Goal: Information Seeking & Learning: Learn about a topic

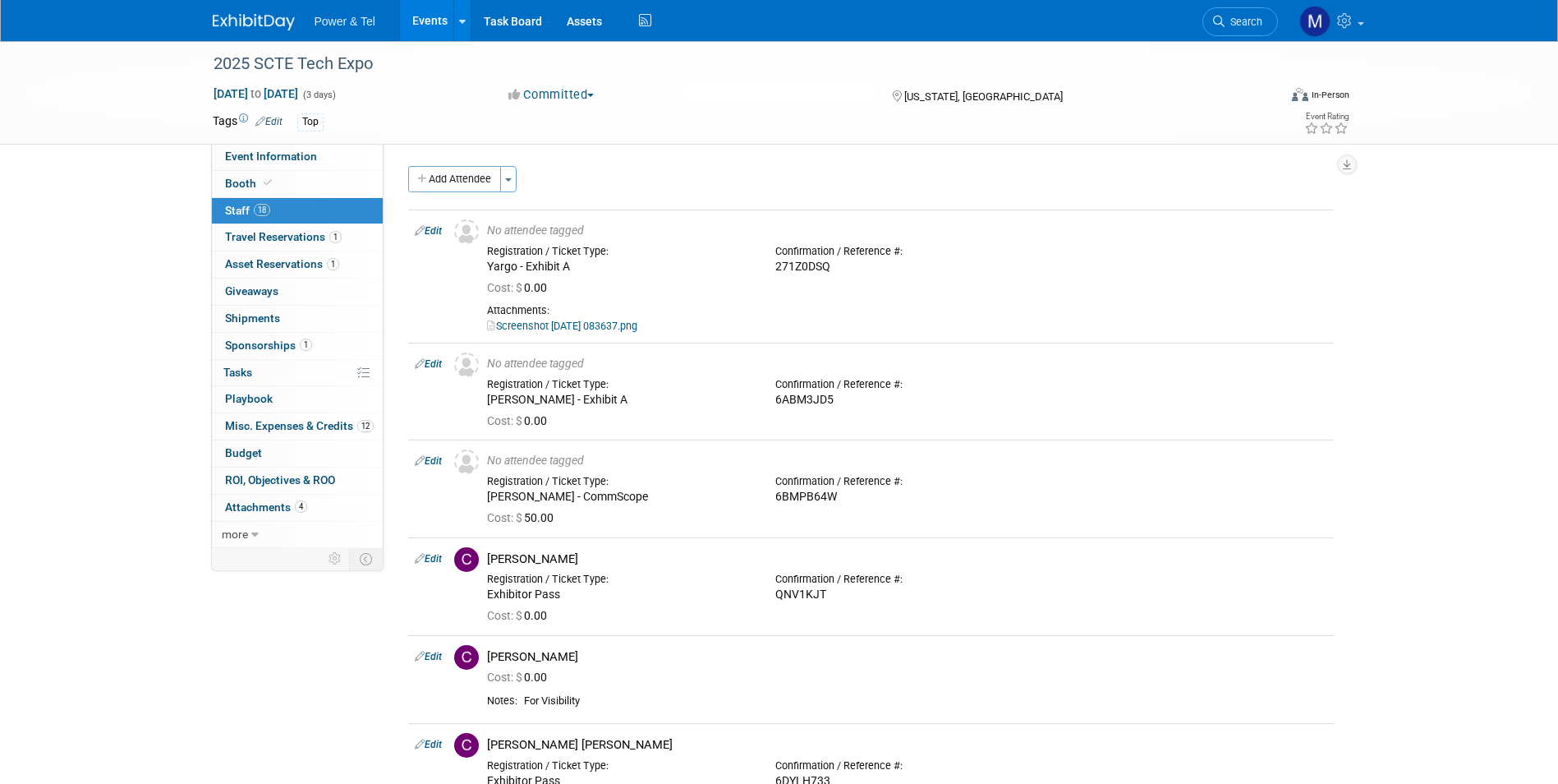
click at [431, 25] on link "Events" at bounding box center [430, 20] width 60 height 41
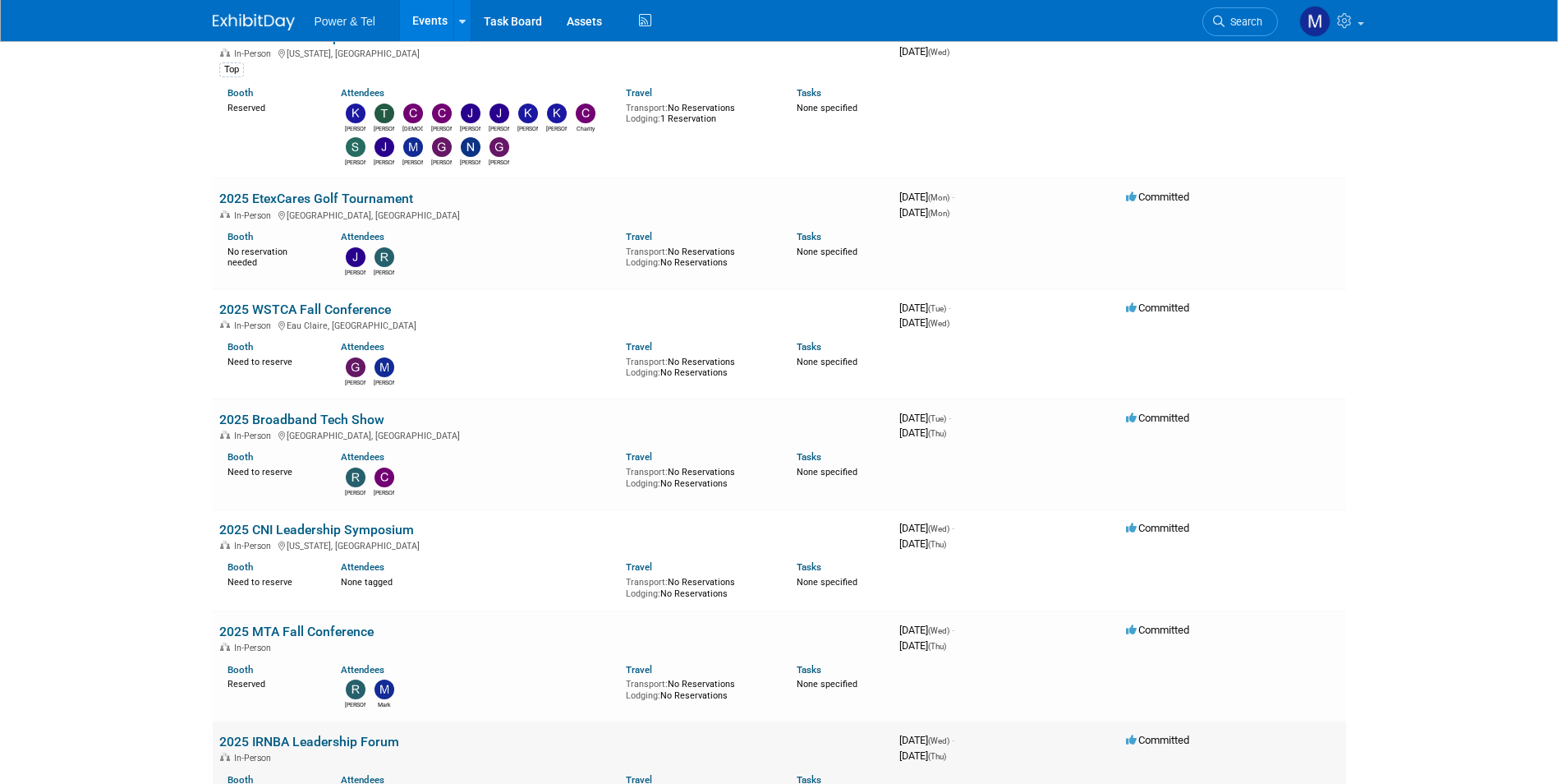
scroll to position [657, 0]
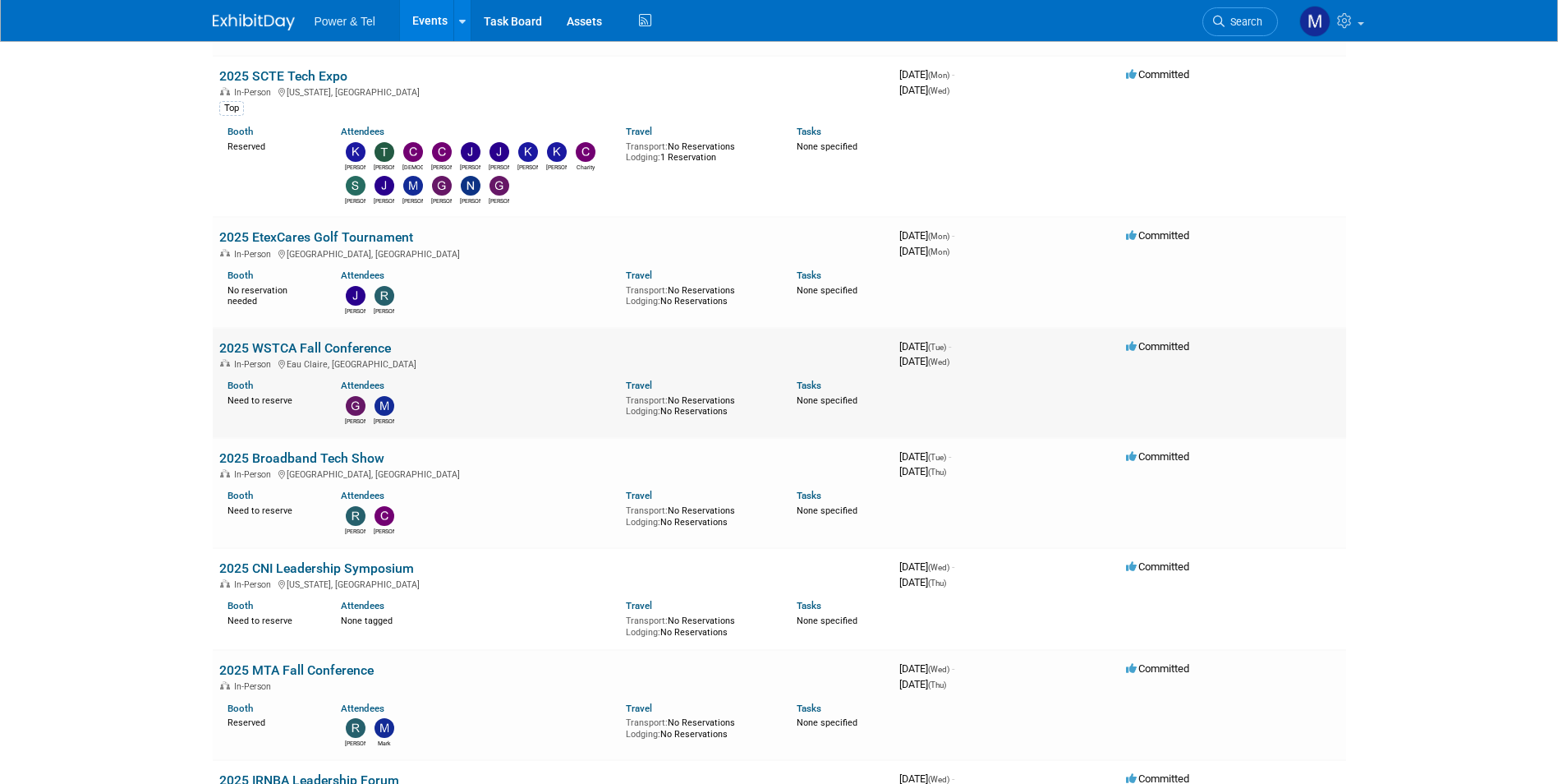
click at [343, 352] on link "2025 WSTCA Fall Conference" at bounding box center [305, 348] width 172 height 16
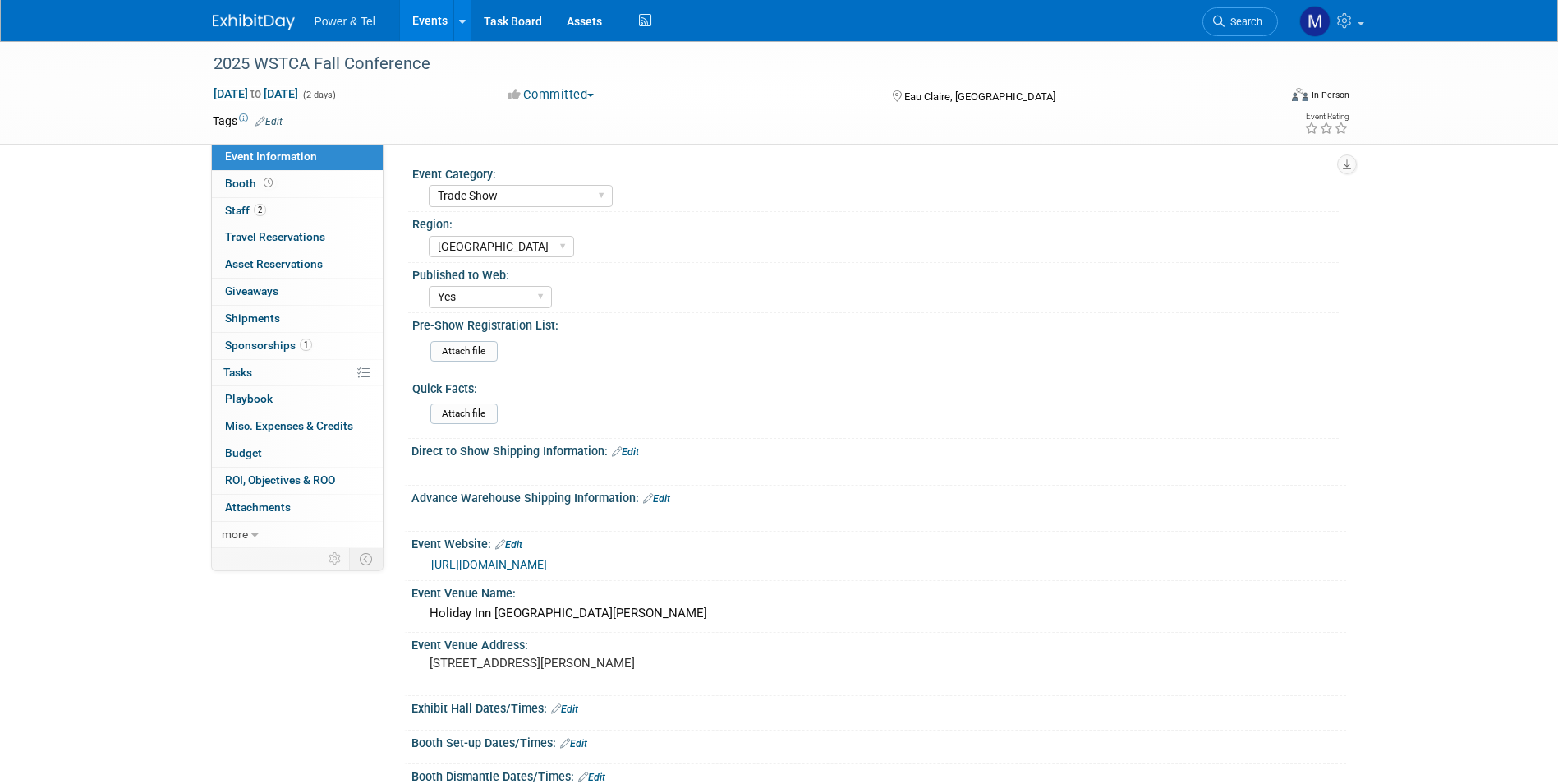
select select "Trade Show"
select select "Great Lakes"
select select "Yes"
click at [298, 174] on link "Booth" at bounding box center [297, 184] width 171 height 27
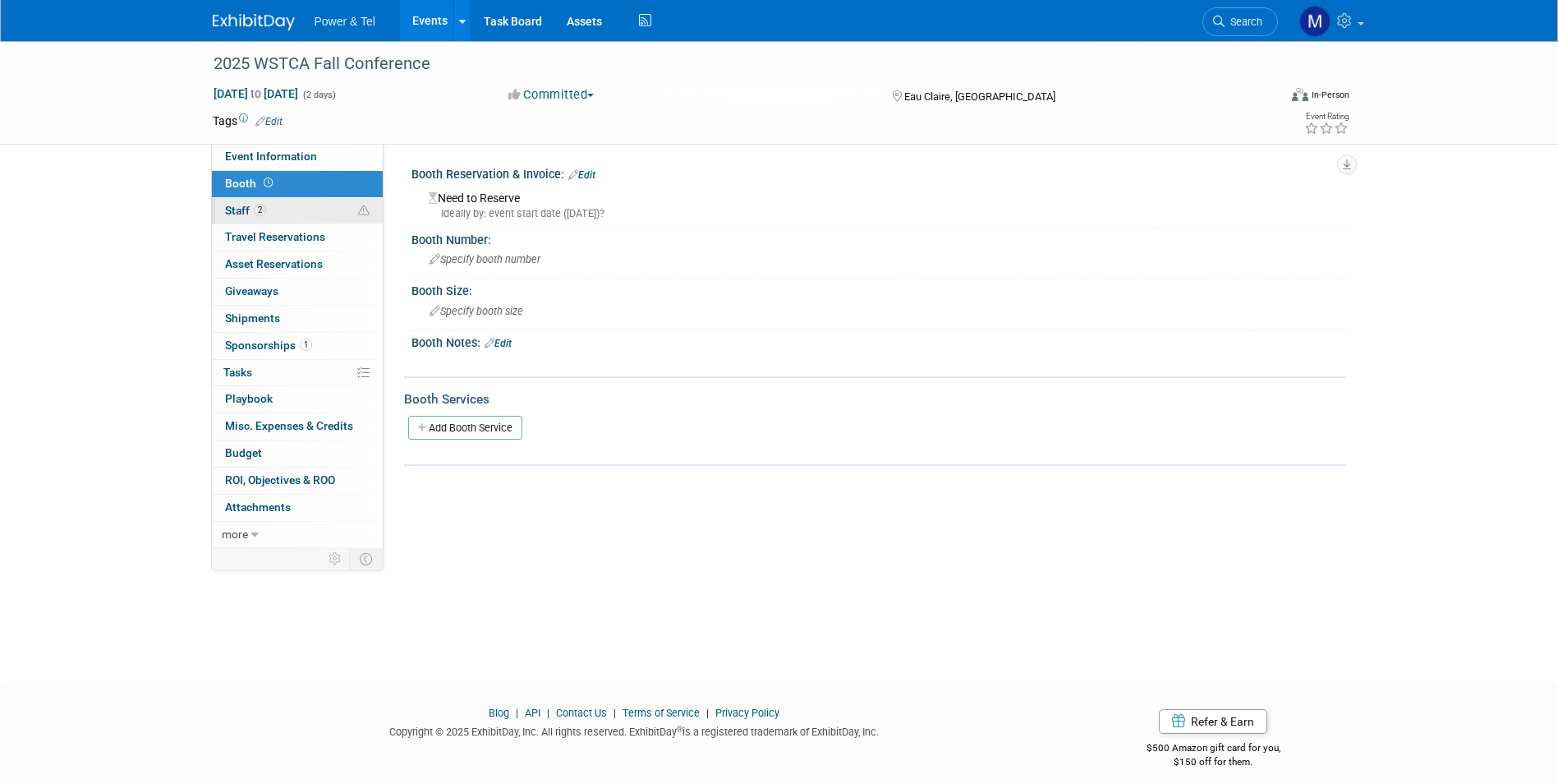
click at [293, 214] on link "2 Staff 2" at bounding box center [297, 211] width 171 height 27
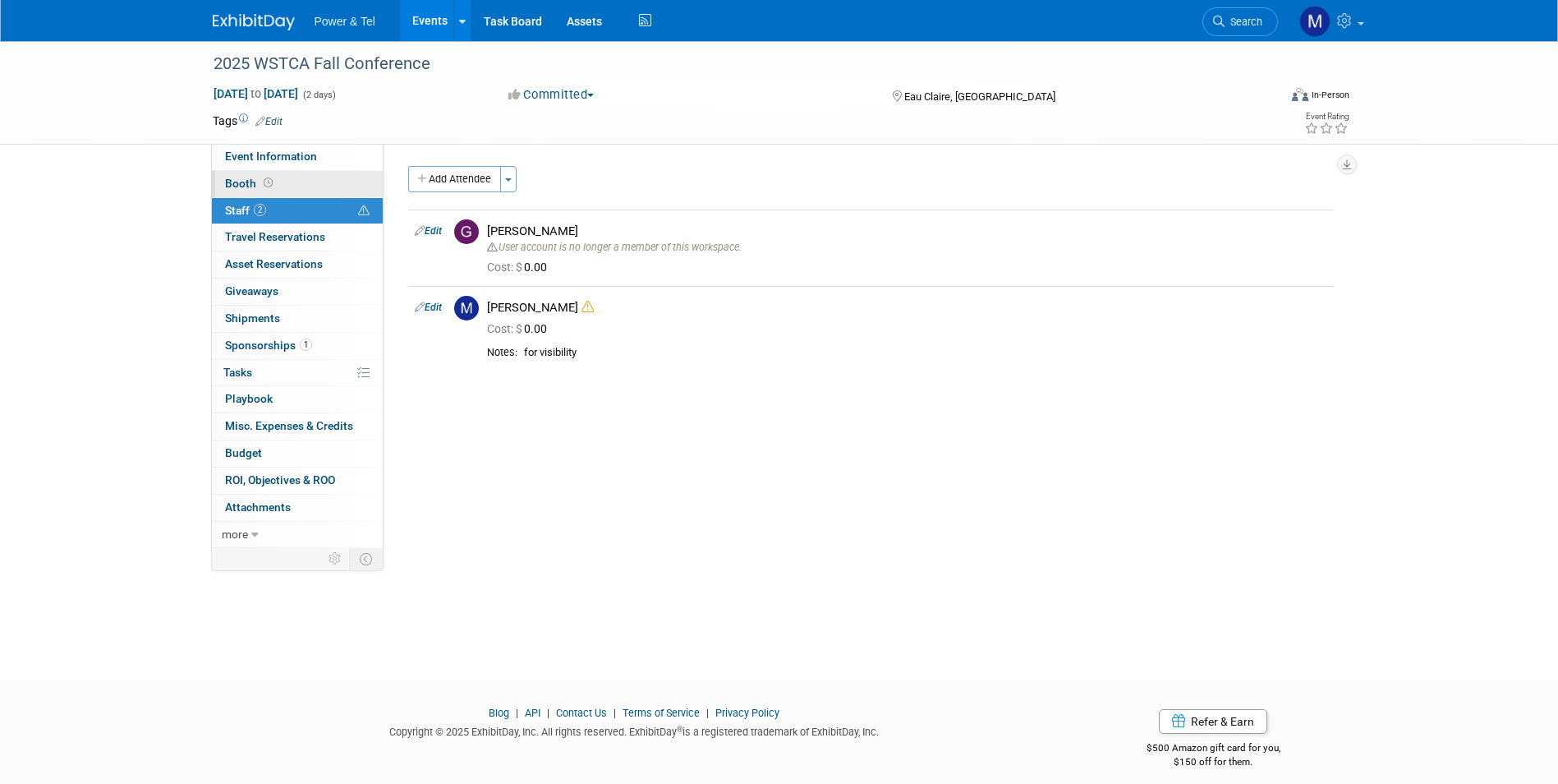
click at [335, 191] on link "Booth" at bounding box center [297, 184] width 171 height 27
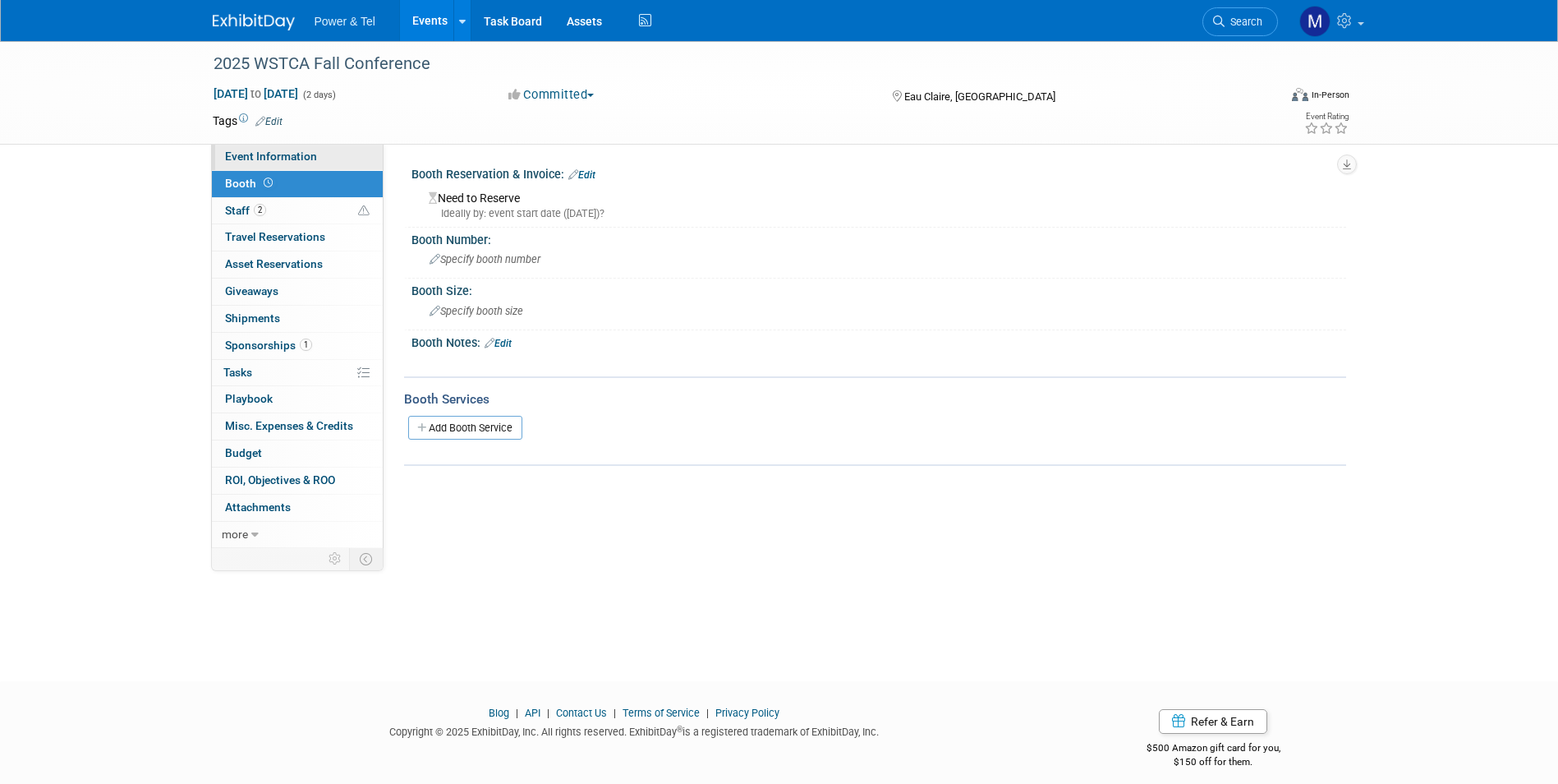
click at [334, 153] on link "Event Information" at bounding box center [297, 156] width 171 height 27
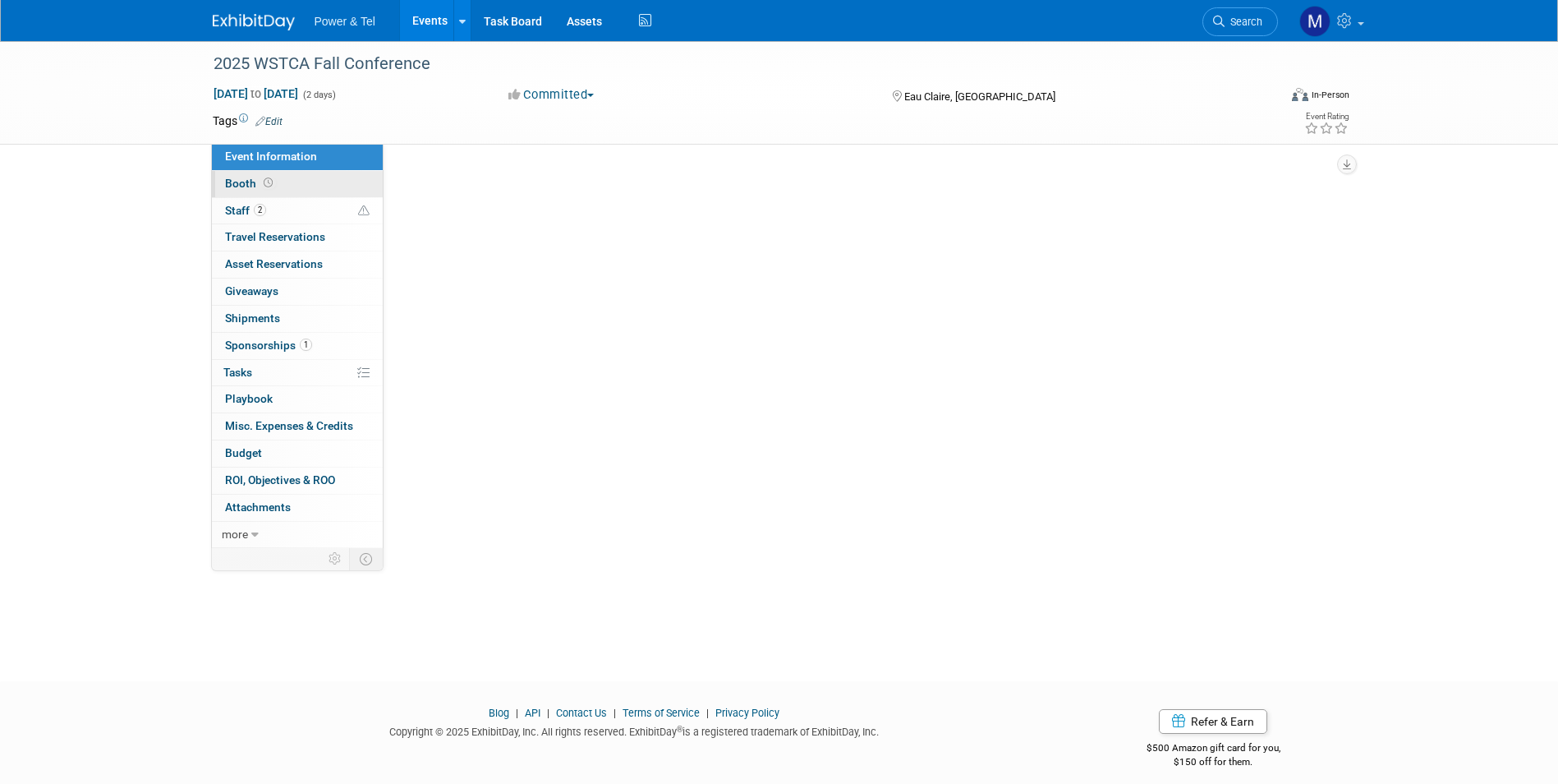
select select "Trade Show"
select select "Great Lakes"
select select "Yes"
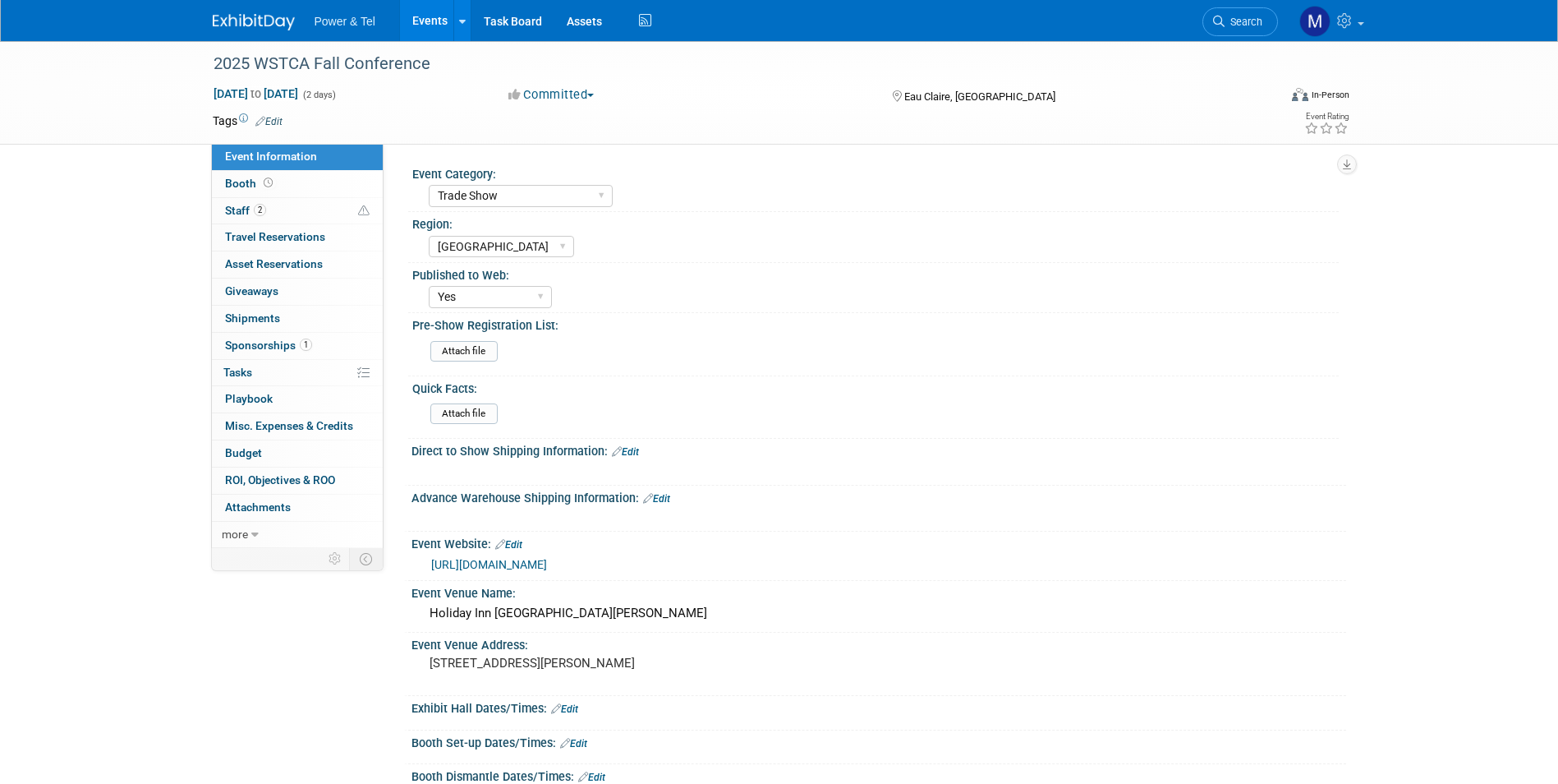
click at [238, 12] on link at bounding box center [263, 14] width 102 height 13
